Goal: Information Seeking & Learning: Learn about a topic

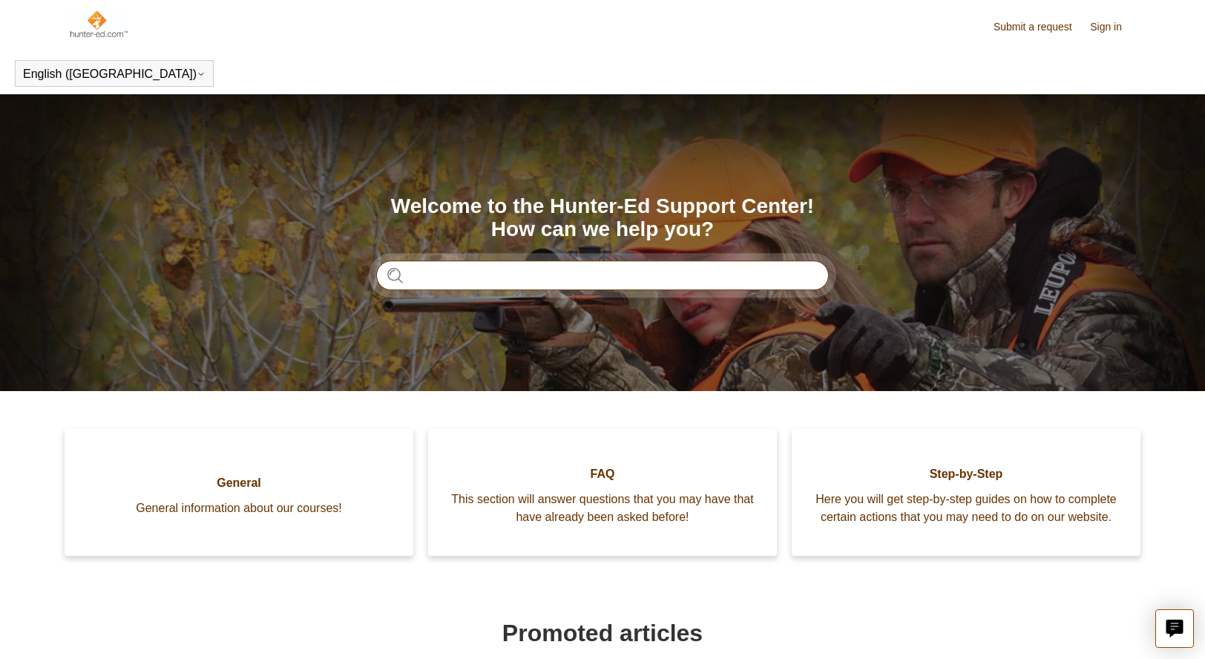
click at [439, 273] on input "Search" at bounding box center [602, 275] width 453 height 30
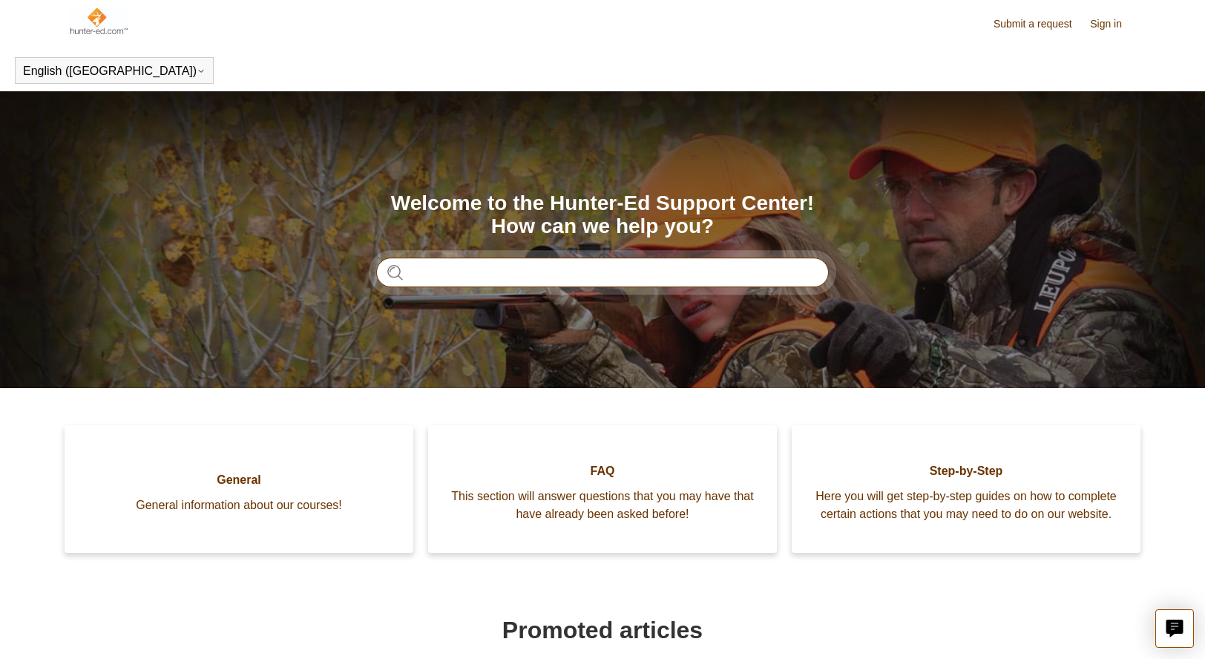
click at [410, 273] on input "Search" at bounding box center [602, 273] width 453 height 30
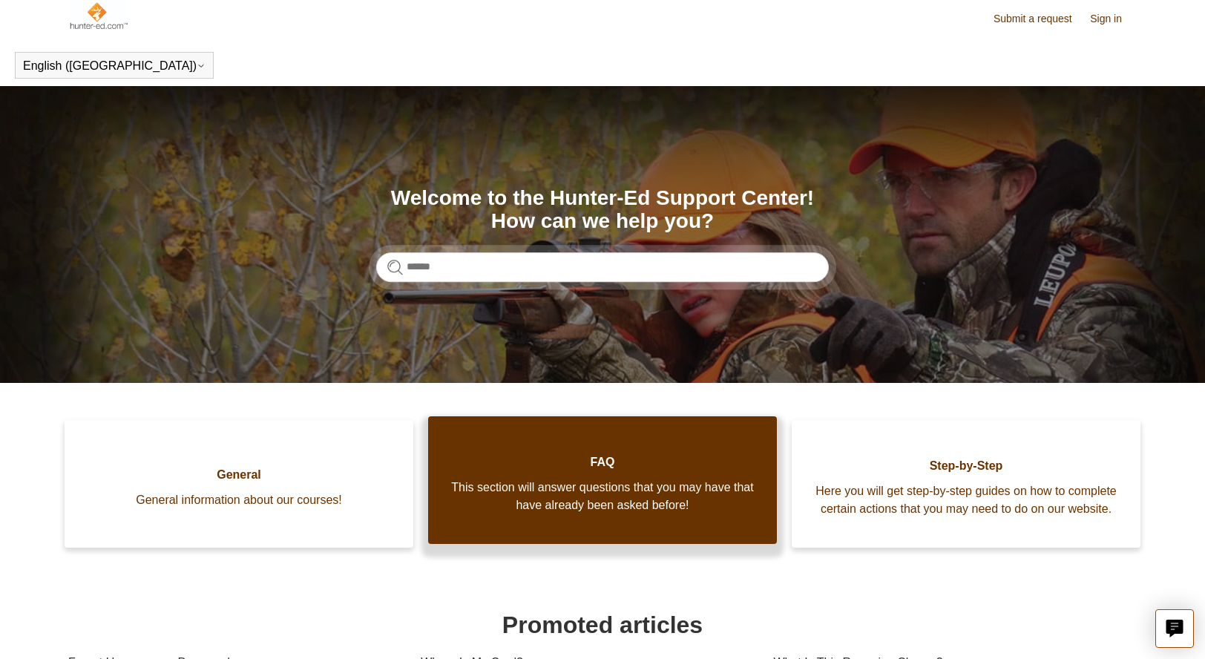
click at [727, 514] on span "This section will answer questions that you may have that have already been ask…" at bounding box center [602, 497] width 304 height 36
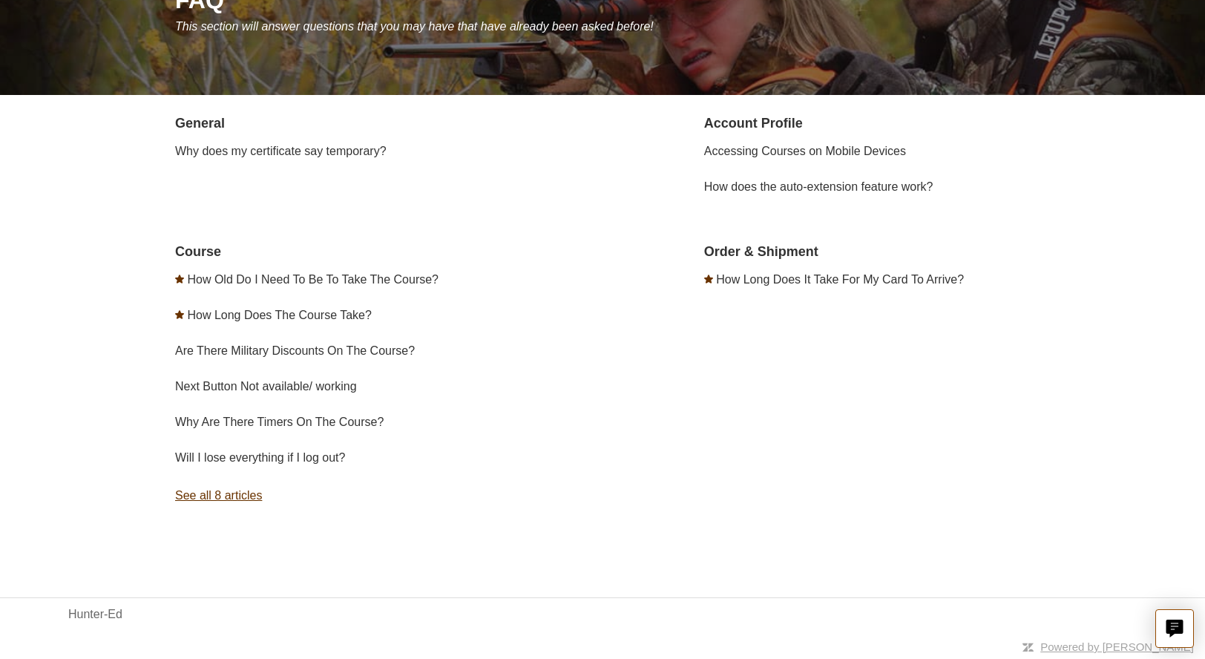
scroll to position [212, 0]
click at [245, 491] on link "See all 8 articles" at bounding box center [391, 496] width 433 height 40
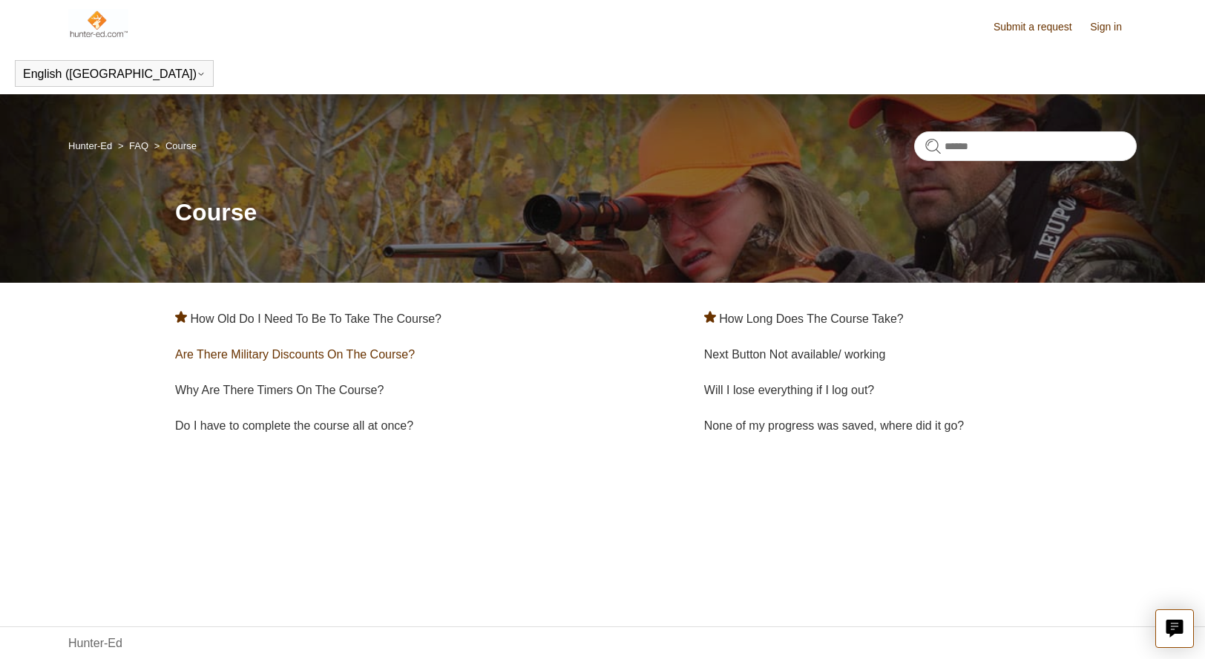
scroll to position [0, 1]
click at [398, 358] on link "Are There Military Discounts On The Course?" at bounding box center [295, 354] width 240 height 13
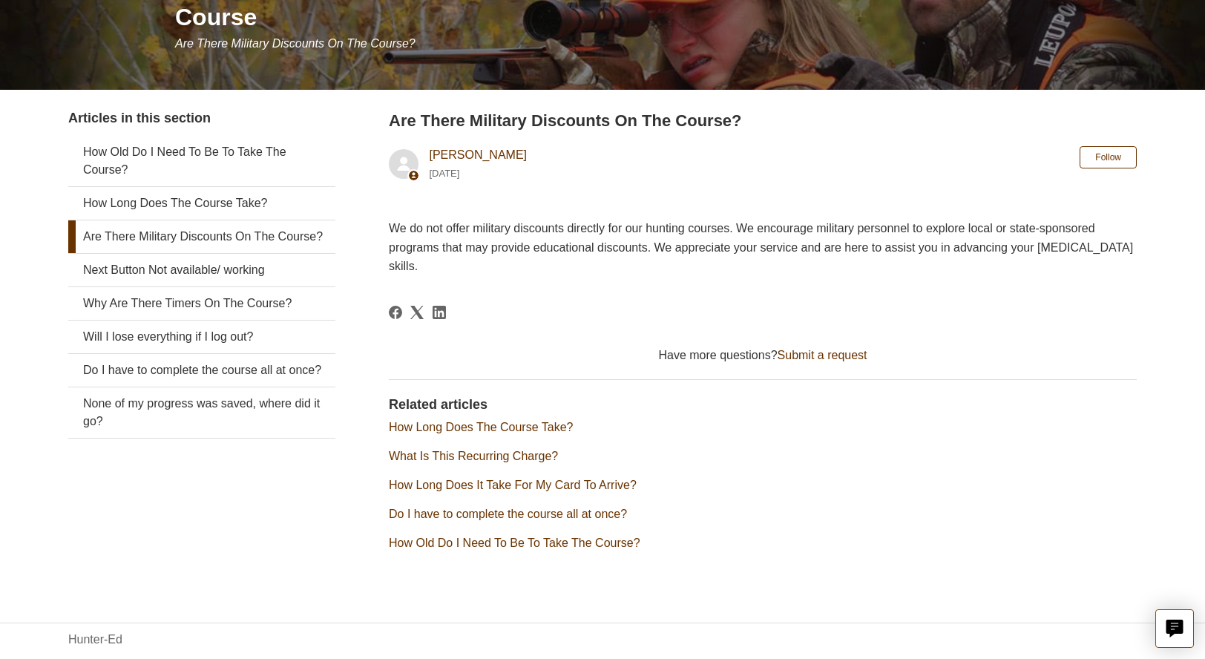
scroll to position [196, 0]
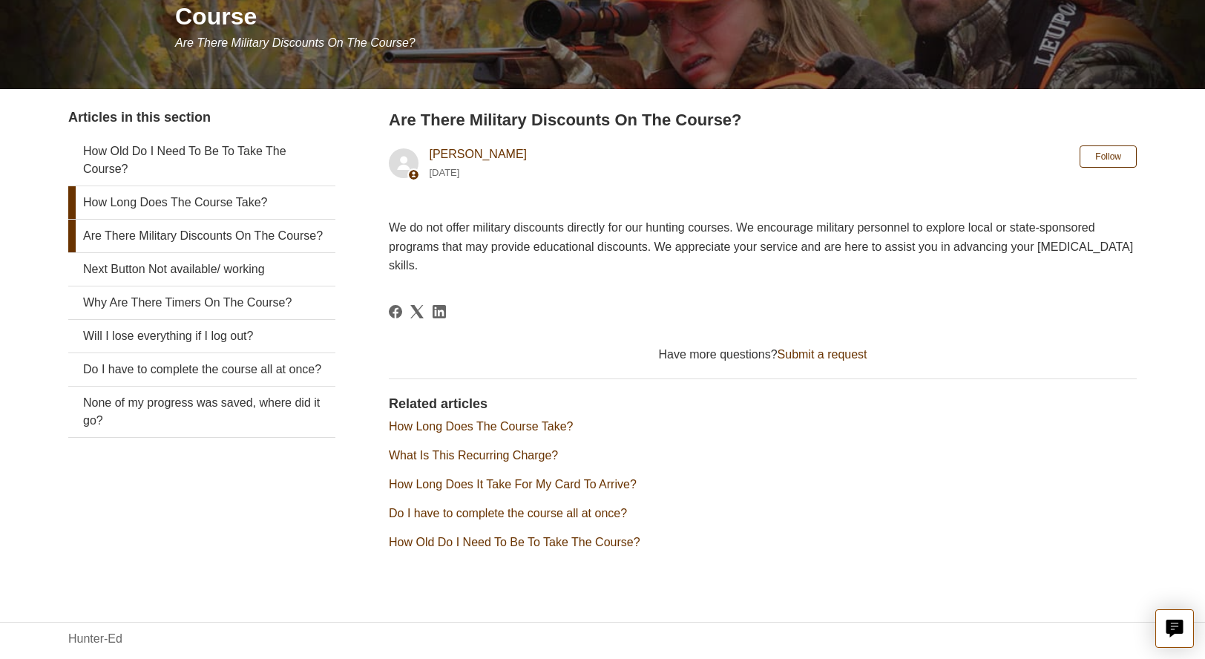
click at [249, 203] on link "How Long Does The Course Take?" at bounding box center [201, 202] width 267 height 33
